Goal: Navigation & Orientation: Find specific page/section

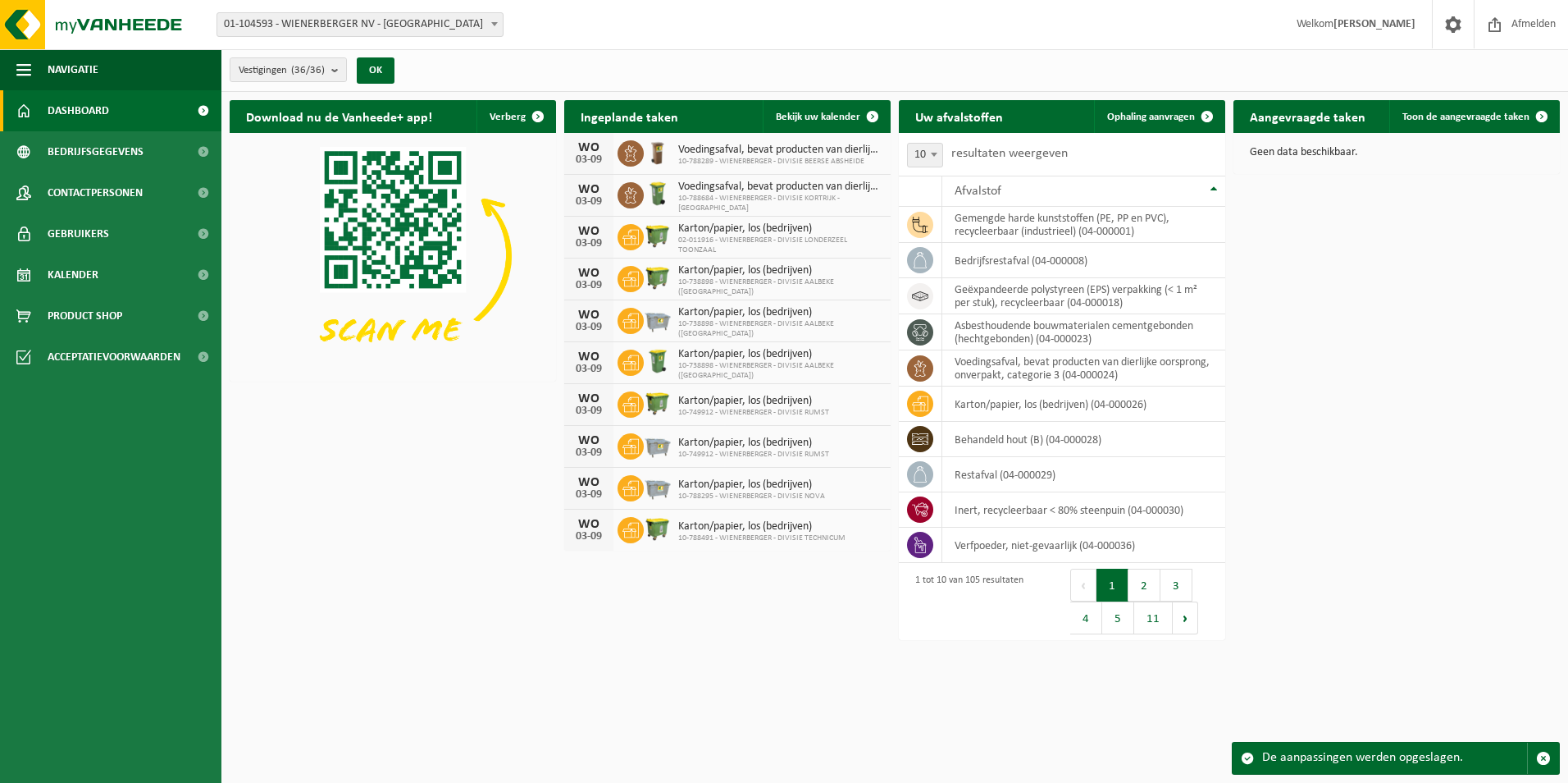
click at [1354, 25] on strong "[PERSON_NAME]" at bounding box center [1375, 23] width 82 height 13
drag, startPoint x: 1410, startPoint y: 23, endPoint x: 1360, endPoint y: 37, distance: 51.9
click at [1360, 37] on span "Welkom MICHAEL HUYS" at bounding box center [1355, 24] width 151 height 49
click at [1358, 37] on span "Welkom MICHAEL HUYS" at bounding box center [1355, 24] width 151 height 49
click at [1354, 41] on span "Welkom MICHAEL HUYS" at bounding box center [1355, 24] width 151 height 49
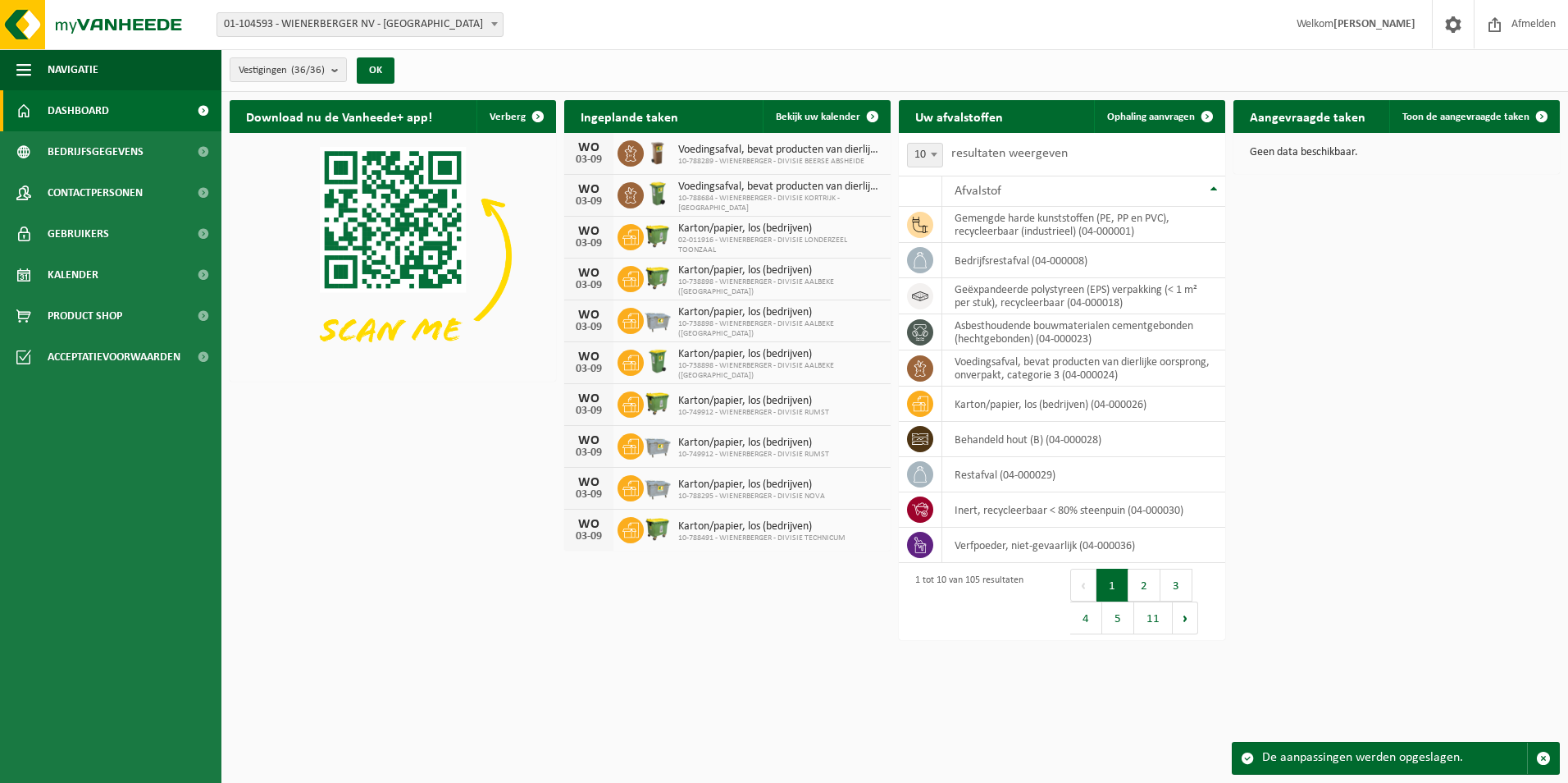
click at [1462, 756] on div "De aanpassingen werden opgeslagen." at bounding box center [1393, 759] width 264 height 31
click at [1312, 28] on span "Welkom MICHAEL HUYS" at bounding box center [1355, 24] width 151 height 49
click at [118, 183] on span "Contactpersonen" at bounding box center [95, 192] width 95 height 41
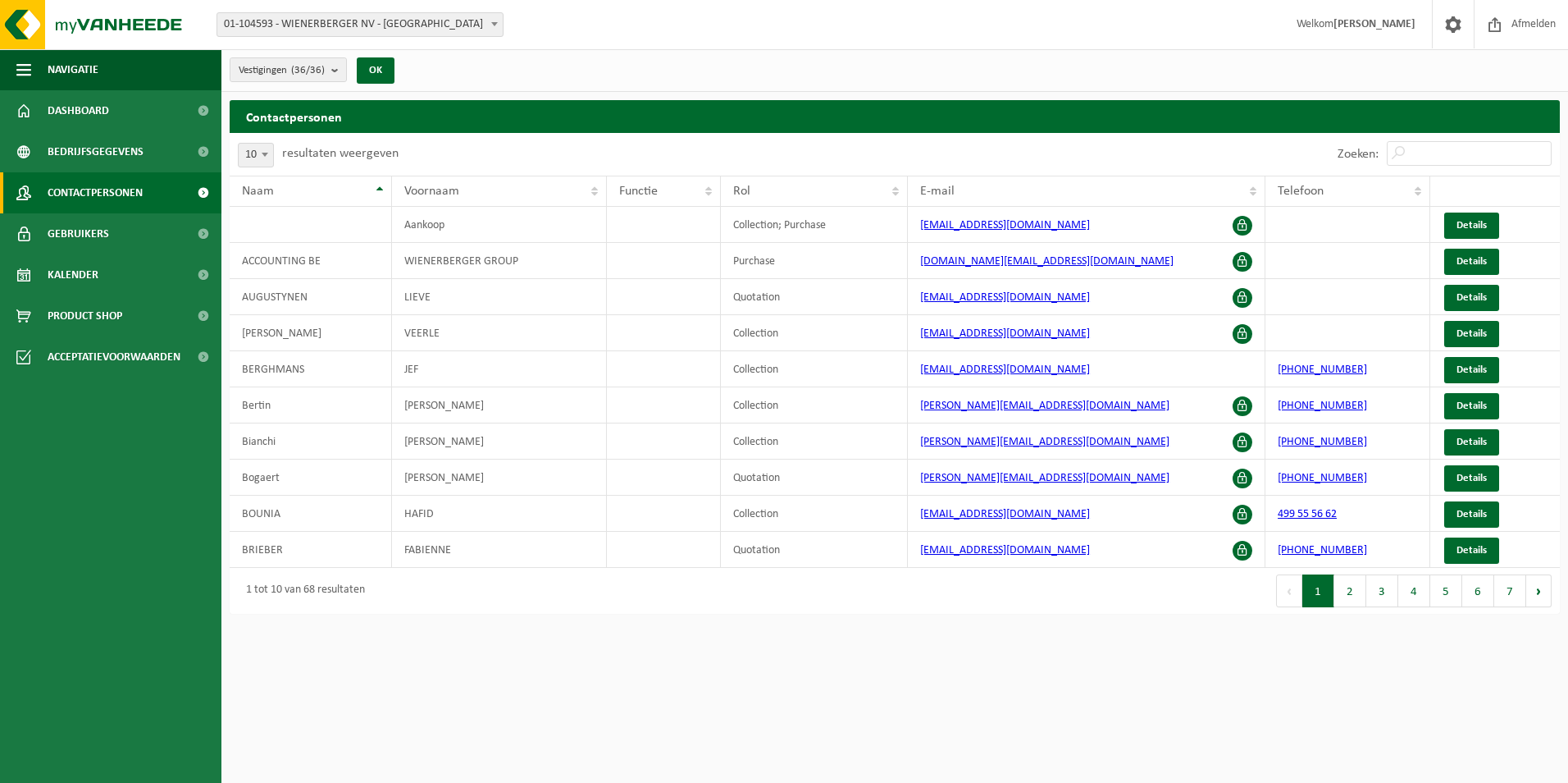
click at [328, 595] on div "1 tot 10 van 68 resultaten" at bounding box center [302, 591] width 127 height 29
click at [103, 236] on span "Gebruikers" at bounding box center [78, 234] width 61 height 41
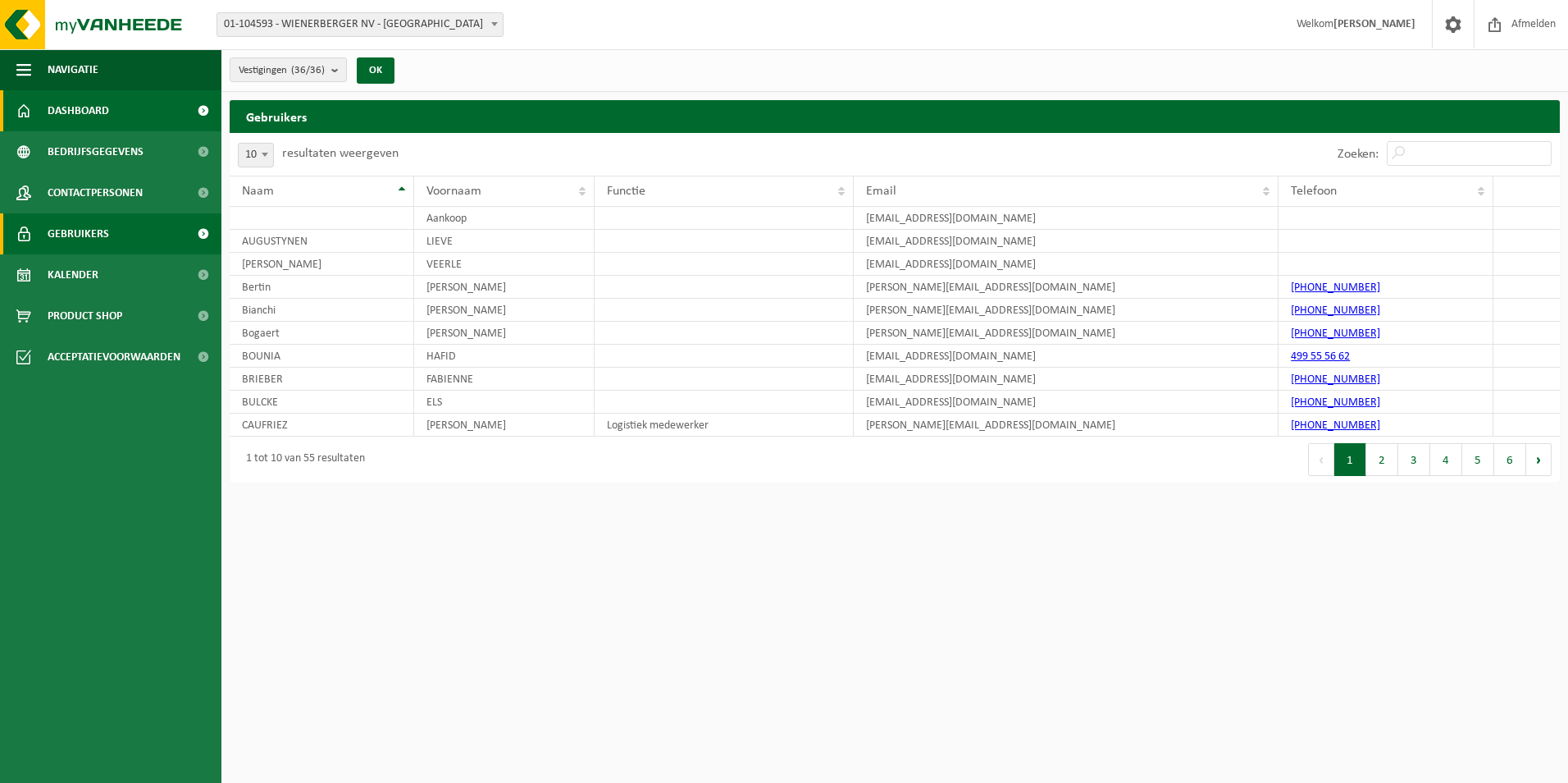
click at [58, 118] on span "Dashboard" at bounding box center [78, 110] width 61 height 41
